Goal: Information Seeking & Learning: Check status

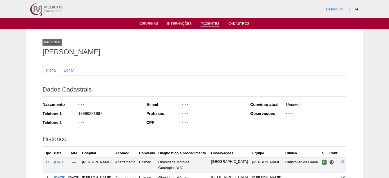
click at [211, 23] on link "Pacientes" at bounding box center [209, 24] width 19 height 5
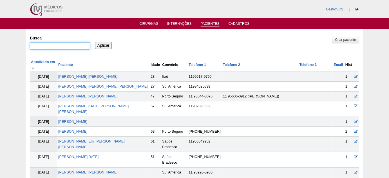
click at [59, 46] on input "Busca" at bounding box center [60, 45] width 60 height 7
paste input "Monize Campulino"
type input "Monize Campulino"
click at [108, 46] on input "Aplicar" at bounding box center [103, 45] width 17 height 7
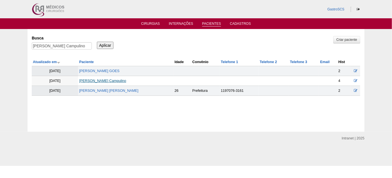
click at [96, 80] on link "Monize Campulino" at bounding box center [102, 81] width 47 height 4
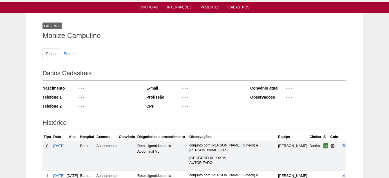
scroll to position [51, 0]
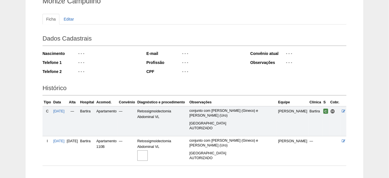
click at [148, 155] on img at bounding box center [142, 155] width 10 height 10
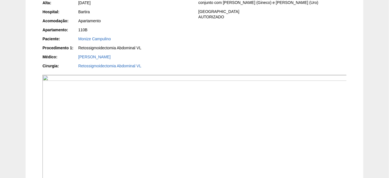
scroll to position [102, 0]
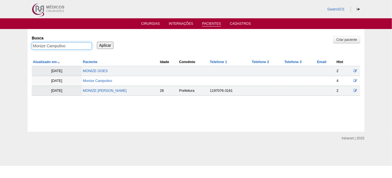
drag, startPoint x: 73, startPoint y: 45, endPoint x: 0, endPoint y: 22, distance: 76.1
click at [0, 22] on div "GastroSCS Cirurgias Internações Pacientes Cadastros Pacientes" at bounding box center [196, 83] width 392 height 166
paste input "Daisy de Araújo Correia"
type input "Daisy de Araújo Correia"
click at [108, 43] on input "Aplicar" at bounding box center [105, 45] width 17 height 7
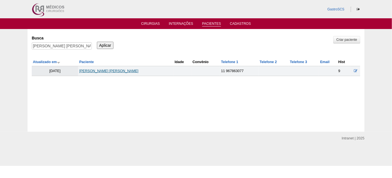
click at [115, 71] on link "[PERSON_NAME] [PERSON_NAME]" at bounding box center [108, 71] width 59 height 4
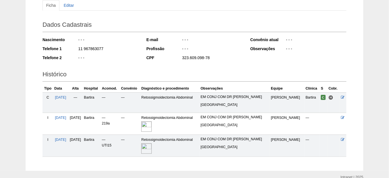
scroll to position [76, 0]
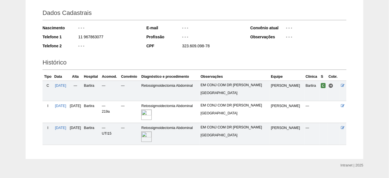
click at [152, 137] on img at bounding box center [146, 136] width 10 height 10
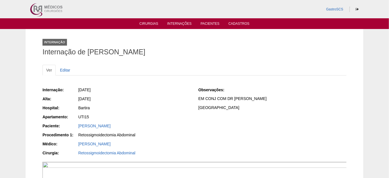
scroll to position [51, 0]
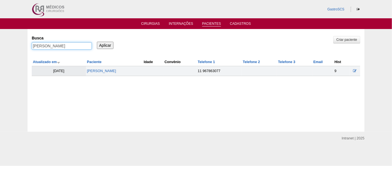
drag, startPoint x: 84, startPoint y: 46, endPoint x: 0, endPoint y: 38, distance: 84.1
click at [0, 38] on div "Pacientes Criar paciente Busca Daisy de Araújo Correia Aplicar Atualizado em Pa…" at bounding box center [196, 80] width 392 height 103
paste input "[PERSON_NAME]"
type input "LUCIENE APARECIDA MATOS"
click at [97, 42] on input "Aplicar" at bounding box center [105, 45] width 17 height 7
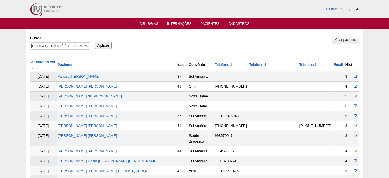
click at [105, 45] on input "Aplicar" at bounding box center [103, 45] width 17 height 7
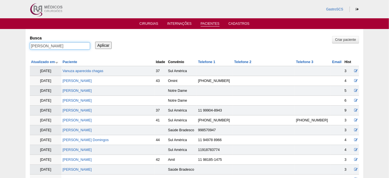
click at [87, 46] on input "[PERSON_NAME]" at bounding box center [60, 45] width 60 height 7
type input ""LUCIENE APARECIDA MATOS""
click at [95, 42] on input "Aplicar" at bounding box center [103, 45] width 17 height 7
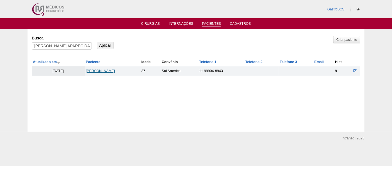
click at [111, 69] on link "[PERSON_NAME]" at bounding box center [100, 71] width 29 height 4
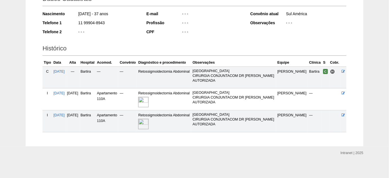
scroll to position [92, 0]
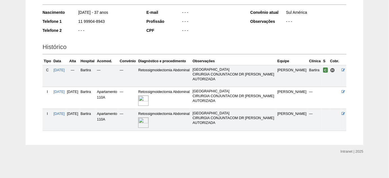
click at [148, 101] on img at bounding box center [143, 100] width 10 height 10
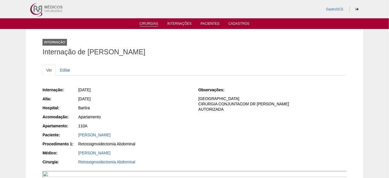
click at [149, 24] on link "Cirurgias" at bounding box center [148, 24] width 19 height 5
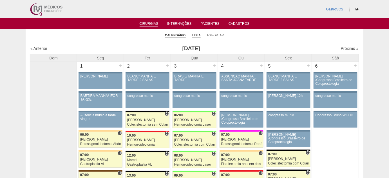
click at [194, 36] on link "Lista" at bounding box center [196, 35] width 8 height 4
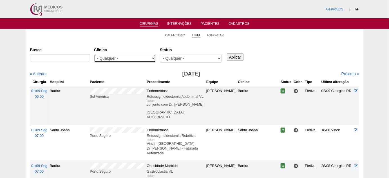
click at [136, 57] on select "- Qualquer - 6R Alphaville Assunção Bartira Brasil Christovão da Gama Cruz Azul…" at bounding box center [125, 58] width 62 height 8
select select "22"
click at [94, 54] on select "- Qualquer - 6R Alphaville Assunção Bartira Brasil Christovão da Gama Cruz Azul…" at bounding box center [125, 58] width 62 height 8
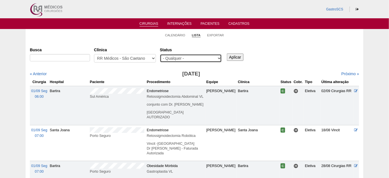
click at [189, 57] on select "- Qualquer - Reservada Confirmada Suspensa Cancelada" at bounding box center [191, 58] width 62 height 8
click at [160, 54] on select "- Qualquer - Reservada Confirmada Suspensa Cancelada" at bounding box center [191, 58] width 62 height 8
click at [189, 59] on select "- Qualquer - Reservada Confirmada Suspensa Cancelada" at bounding box center [191, 58] width 62 height 8
select select "conf"
click at [160, 54] on select "- Qualquer - Reservada Confirmada Suspensa Cancelada" at bounding box center [191, 58] width 62 height 8
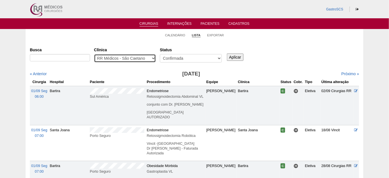
drag, startPoint x: 133, startPoint y: 55, endPoint x: 135, endPoint y: 59, distance: 4.5
click at [133, 55] on select "- Qualquer - 6R Alphaville Assunção Bartira Brasil Christovão da Gama Cruz Azul…" at bounding box center [125, 58] width 62 height 8
select select "50"
click at [94, 54] on select "- Qualquer - 6R Alphaville Assunção Bartira Brasil Christovão da Gama Cruz Azul…" at bounding box center [125, 58] width 62 height 8
click at [237, 59] on input "Aplicar" at bounding box center [235, 56] width 17 height 7
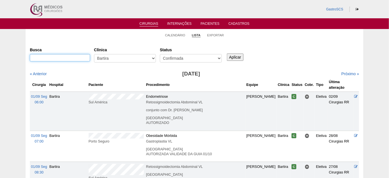
click at [73, 60] on input "Busca" at bounding box center [60, 57] width 60 height 7
type input "RETOSSIGMOIDECTOMIA"
click at [236, 55] on input "Aplicar" at bounding box center [235, 56] width 17 height 7
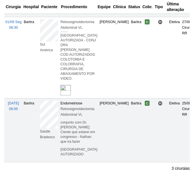
scroll to position [153, 0]
